Goal: Task Accomplishment & Management: Complete application form

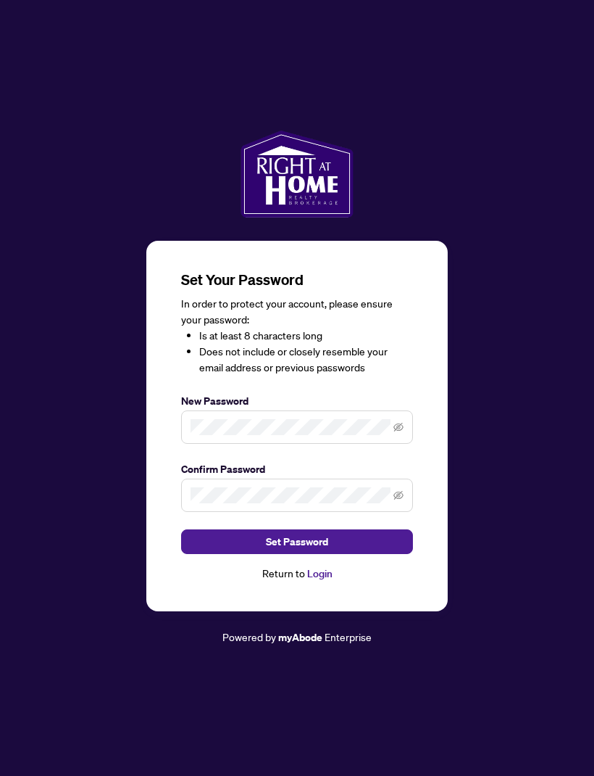
click at [321, 439] on span at bounding box center [297, 426] width 232 height 33
click at [402, 432] on icon "eye-invisible" at bounding box center [399, 427] width 10 height 10
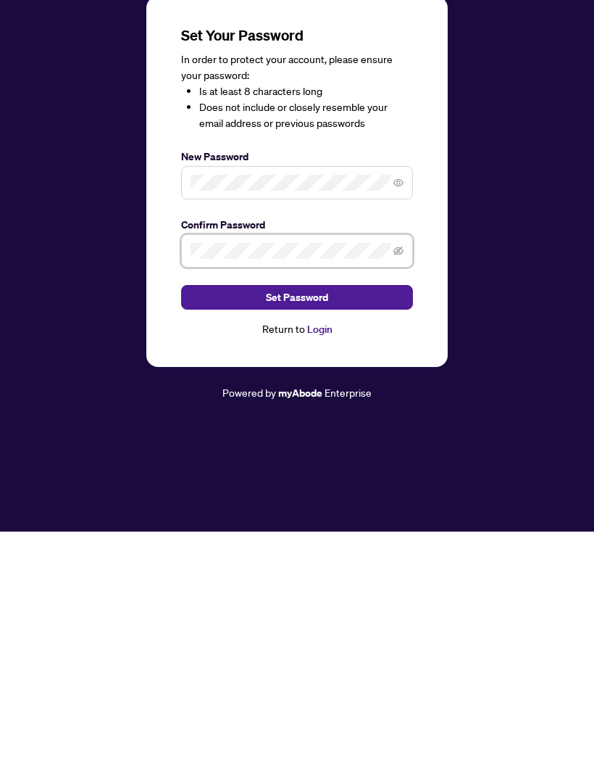
click at [402, 490] on icon "eye-invisible" at bounding box center [399, 495] width 10 height 10
click at [372, 529] on button "Set Password" at bounding box center [297, 541] width 232 height 25
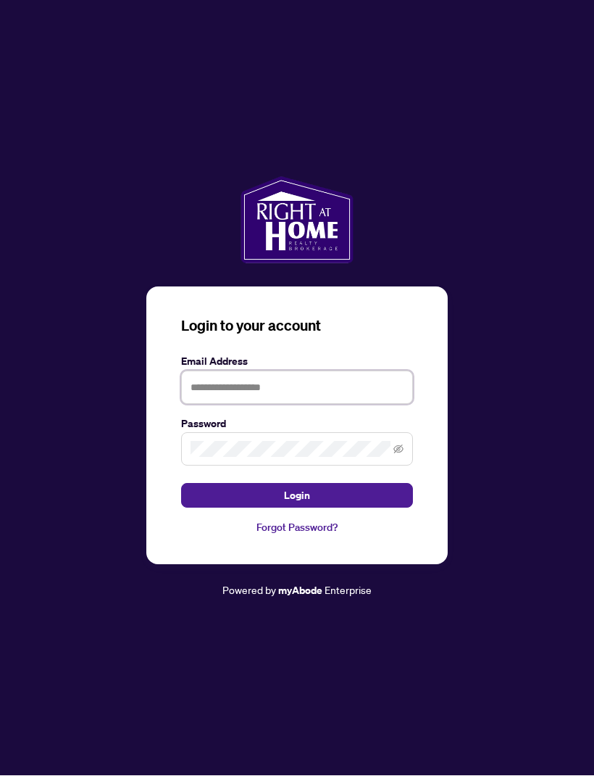
click at [355, 371] on input "text" at bounding box center [297, 387] width 232 height 33
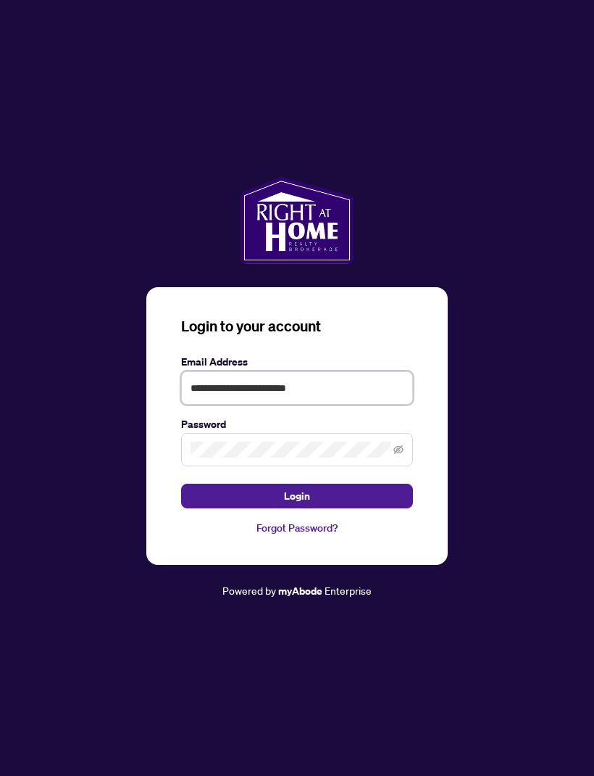
type input "**********"
click at [333, 484] on button "Login" at bounding box center [297, 496] width 232 height 25
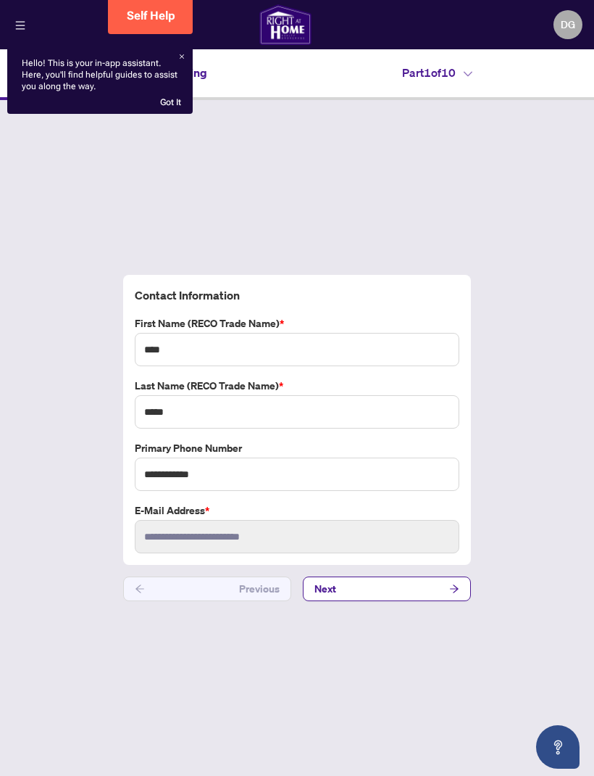
click at [360, 601] on button "Next" at bounding box center [387, 588] width 168 height 25
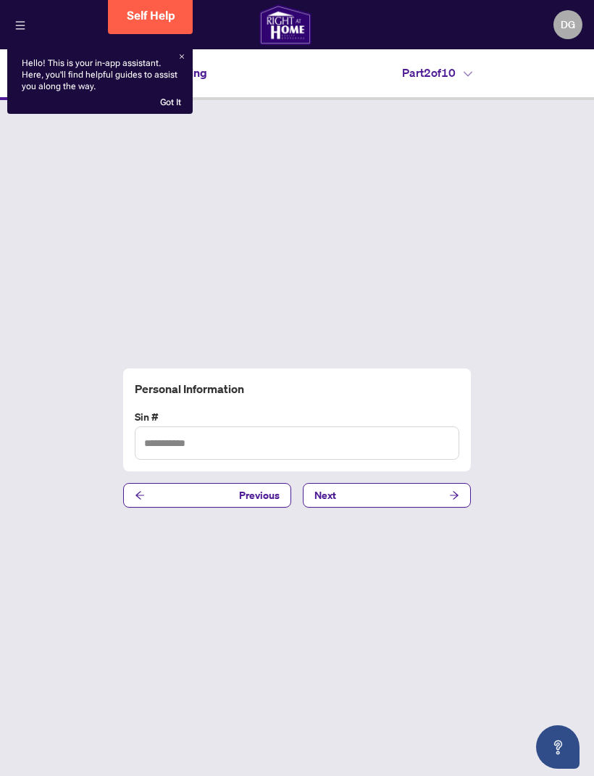
click at [22, 72] on div "Hello! This is your in-app assistant. Here, you'll find helpful guides to assis…" at bounding box center [100, 82] width 157 height 51
click at [175, 150] on div "Personal Information Sin # Previous Next" at bounding box center [297, 438] width 594 height 676
click at [173, 152] on div "Personal Information Sin # Previous Next" at bounding box center [297, 438] width 594 height 676
click at [191, 114] on div "Personal Information Sin # Previous Next" at bounding box center [297, 438] width 594 height 676
click at [563, 775] on html "ACCOUNT Agent Onboarding DG [PERSON_NAME] [EMAIL_ADDRESS][DOMAIN_NAME] DG [PERS…" at bounding box center [297, 388] width 594 height 776
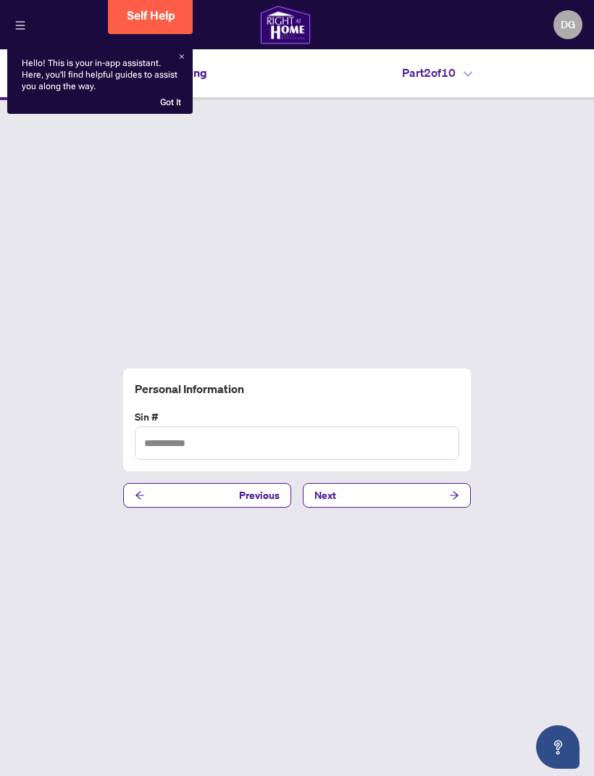
click at [563, 775] on html "ACCOUNT Agent Onboarding DG [PERSON_NAME] [EMAIL_ADDRESS][DOMAIN_NAME] DG [PERS…" at bounding box center [297, 388] width 594 height 776
click at [241, 507] on span "Previous" at bounding box center [259, 495] width 41 height 23
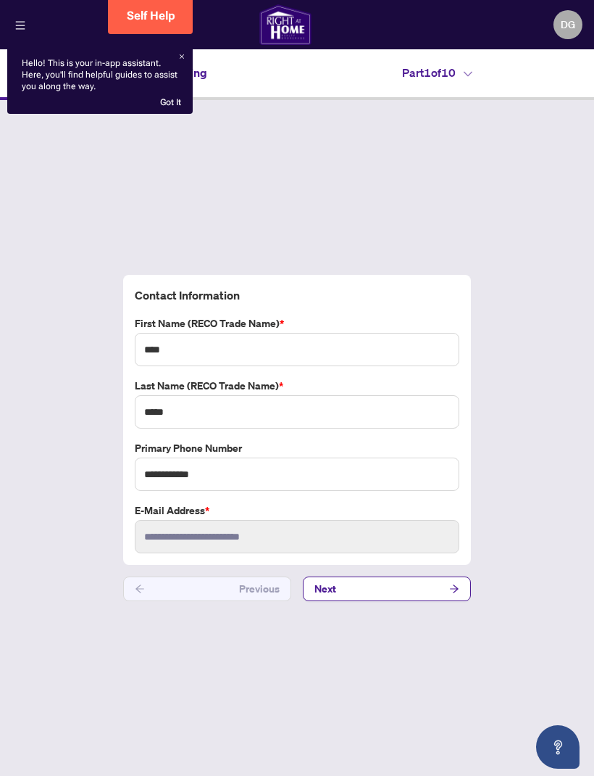
click at [36, 81] on div "Hello! This is your in-app assistant. Here, you'll find helpful guides to assis…" at bounding box center [100, 82] width 157 height 51
click at [173, 154] on div "**********" at bounding box center [297, 438] width 594 height 676
click at [183, 111] on div "Hello! This is your in-app assistant. Here, you'll find helpful guides to assis…" at bounding box center [100, 80] width 186 height 68
click at [27, 81] on div "Hello! This is your in-app assistant. Here, you'll find helpful guides to assis…" at bounding box center [100, 82] width 157 height 51
click at [570, 79] on div "Part 1 of 10" at bounding box center [437, 72] width 280 height 17
